Goal: Find specific page/section: Find specific page/section

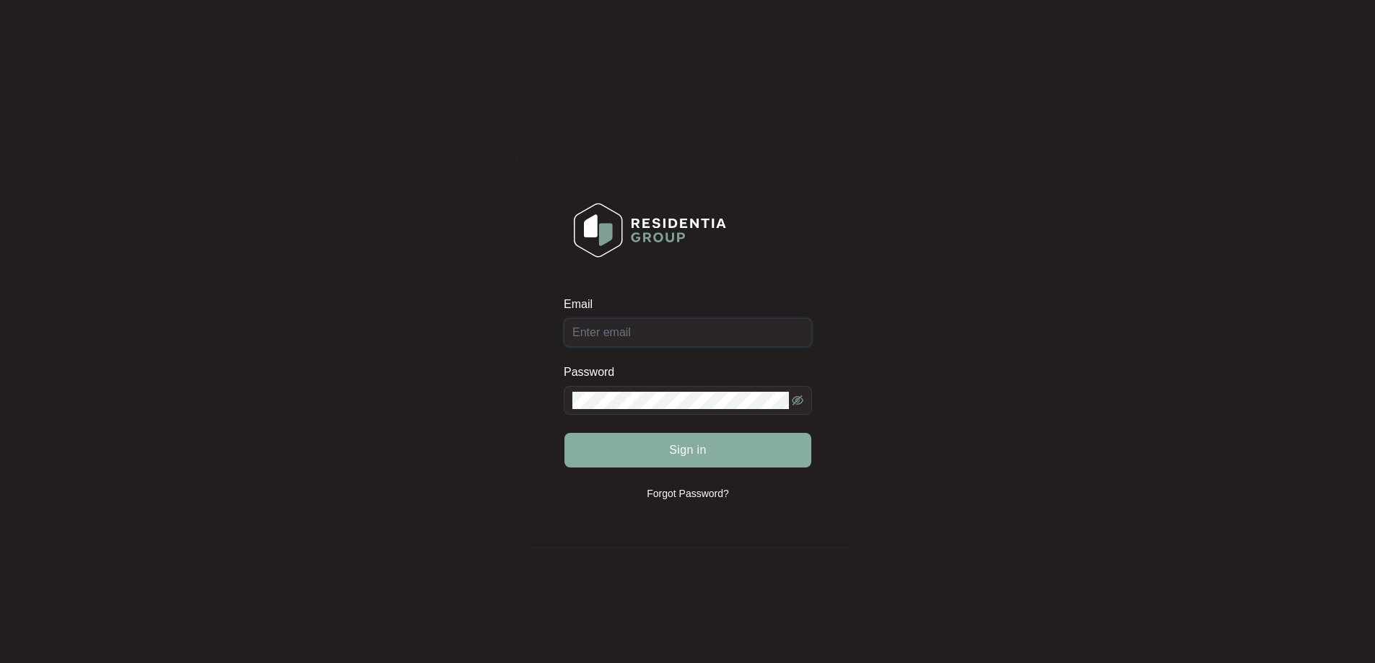
type input "[EMAIL_ADDRESS][DOMAIN_NAME]"
click at [718, 455] on button "Sign in" at bounding box center [688, 450] width 247 height 35
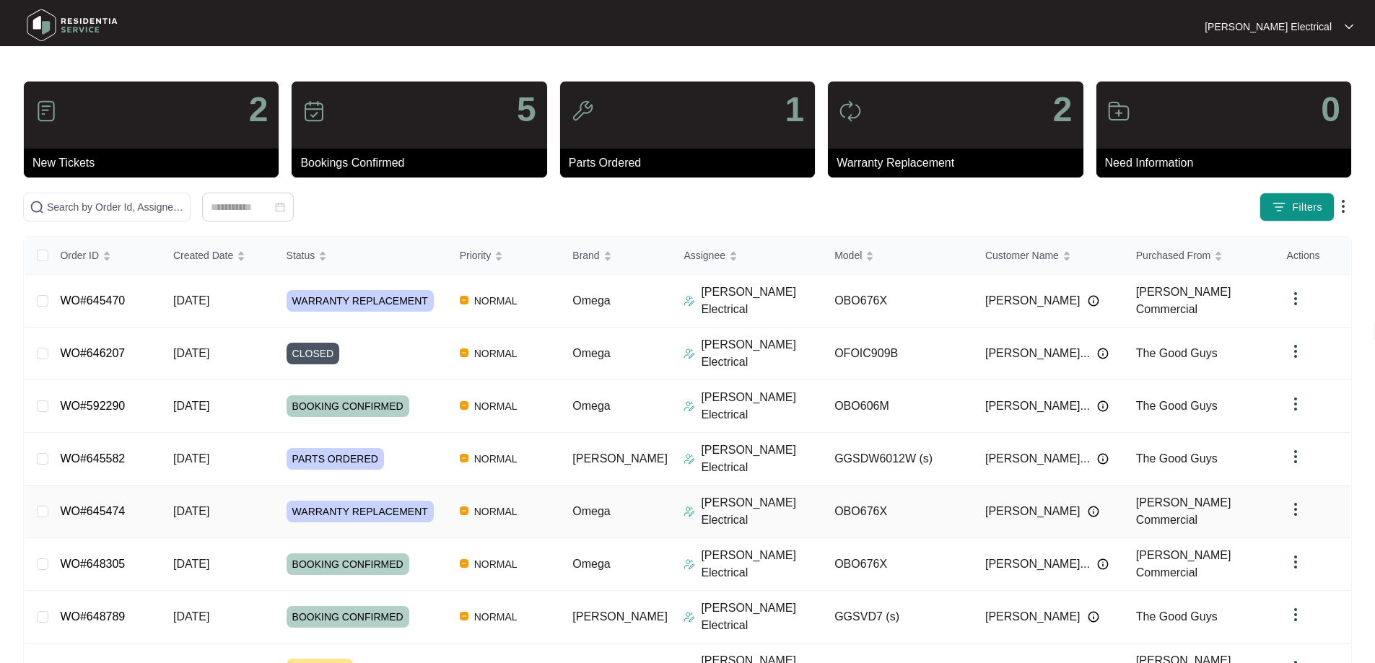
click at [209, 505] on span "[DATE]" at bounding box center [191, 511] width 36 height 12
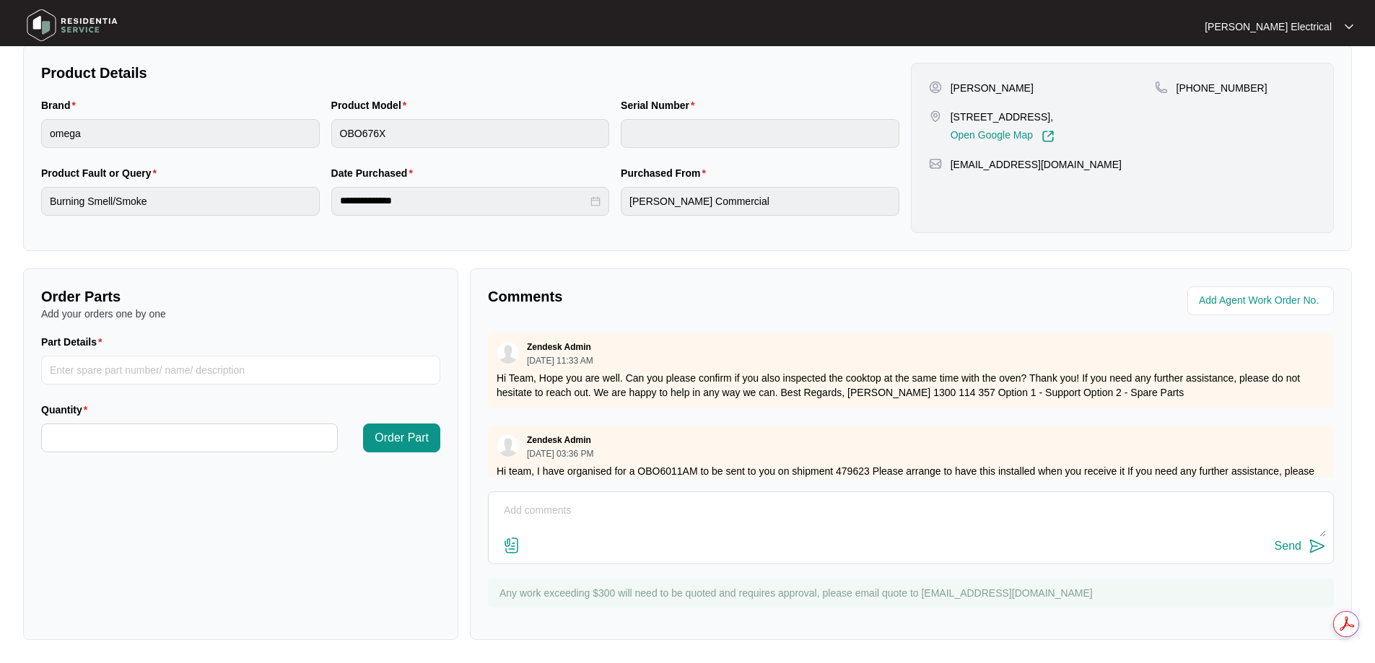
scroll to position [35, 0]
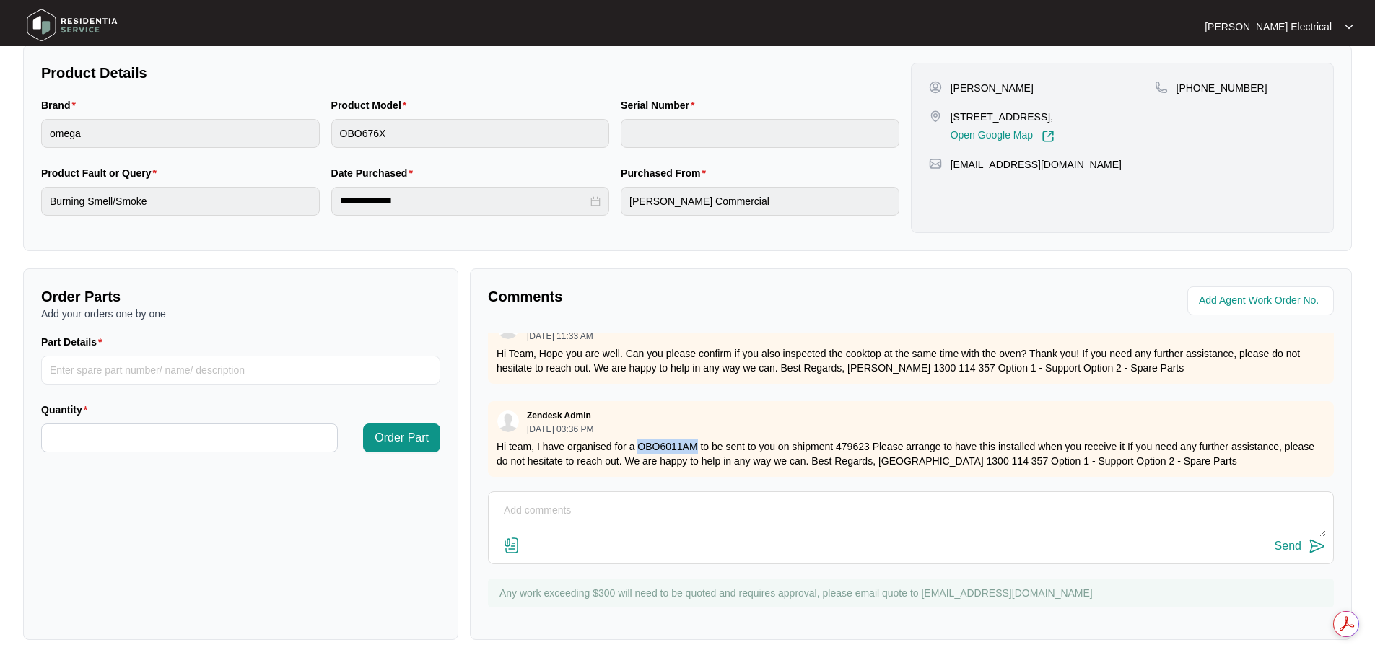
drag, startPoint x: 637, startPoint y: 433, endPoint x: 697, endPoint y: 440, distance: 61.0
click at [697, 440] on p "Hi team, I have organised for a OBO6011AM to be sent to you on shipment 479623 …" at bounding box center [911, 454] width 829 height 29
copy p "OBO6011AM"
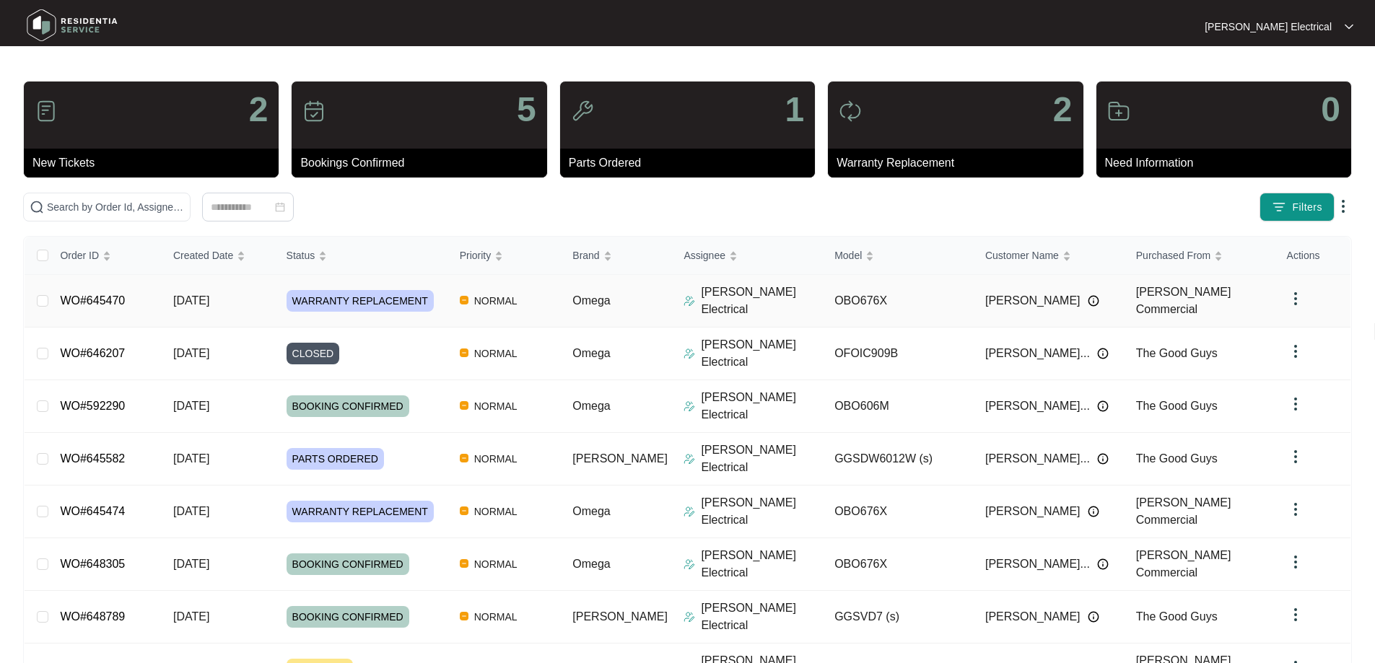
click at [209, 299] on span "[DATE]" at bounding box center [191, 301] width 36 height 12
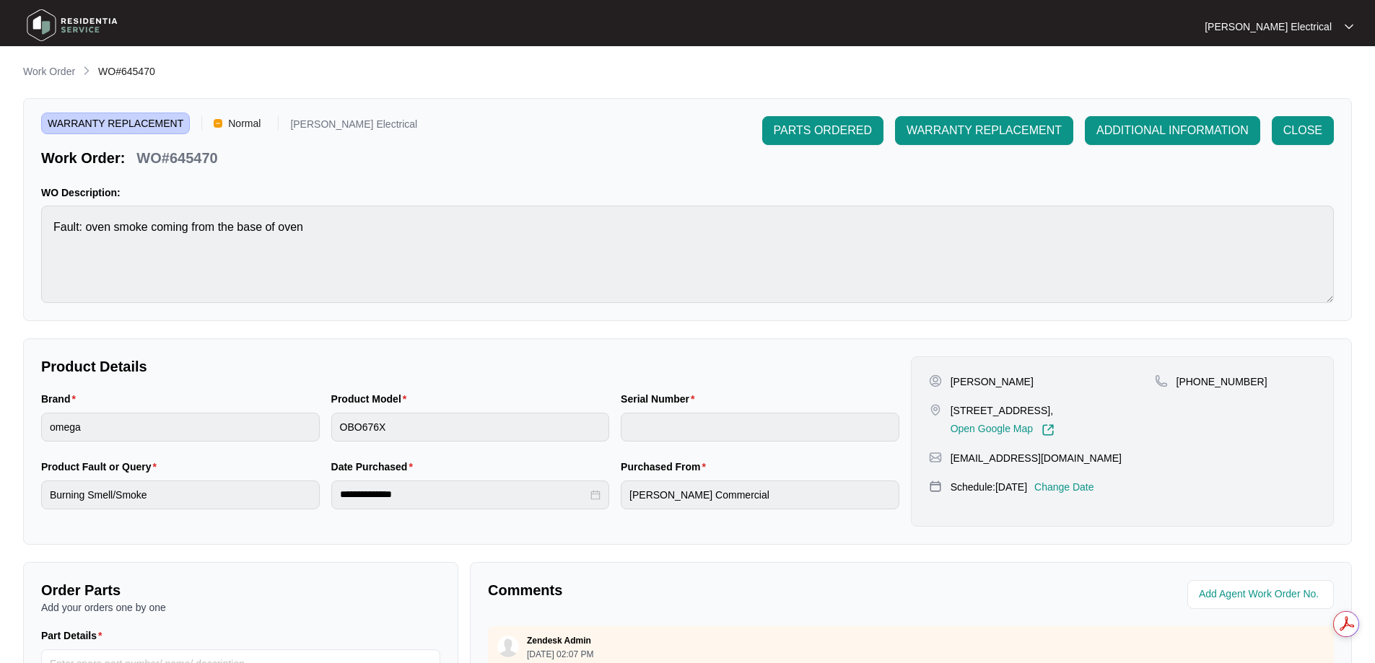
click at [328, 419] on div "Product Model OBO676X" at bounding box center [471, 425] width 290 height 68
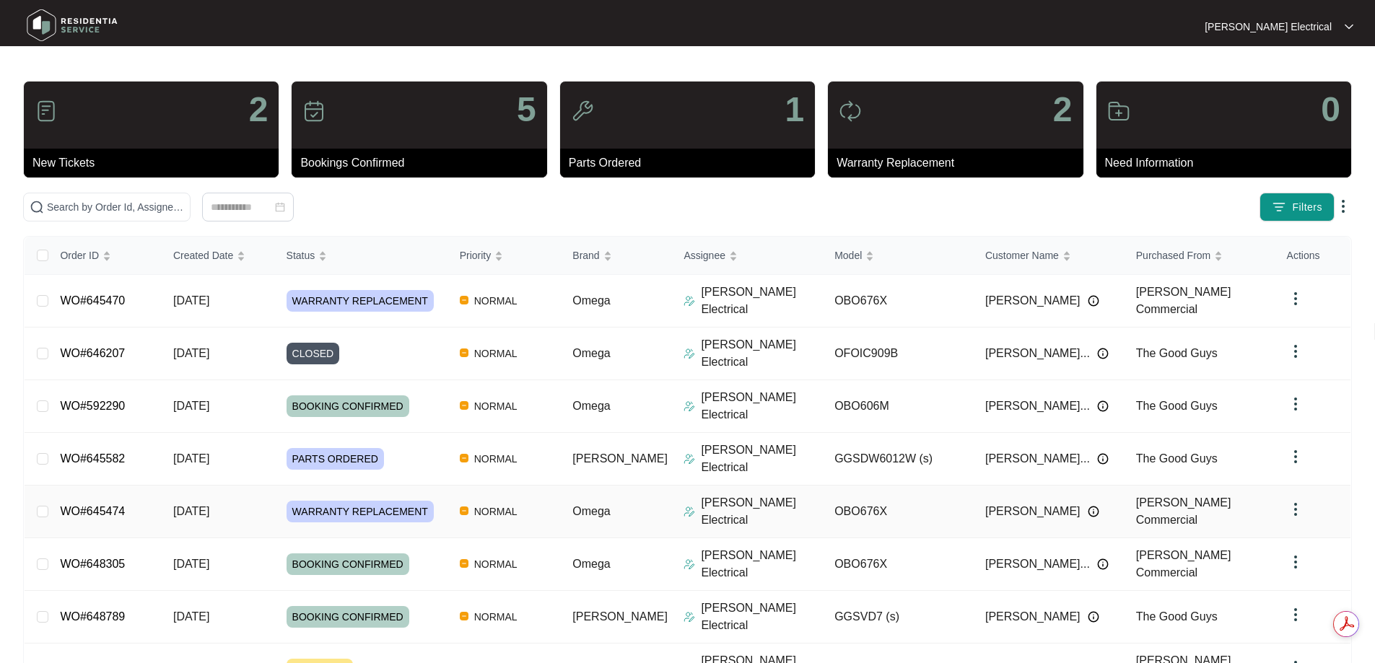
click at [203, 505] on span "[DATE]" at bounding box center [191, 511] width 36 height 12
click at [511, 297] on span "NORMAL" at bounding box center [496, 300] width 55 height 17
